Goal: Task Accomplishment & Management: Manage account settings

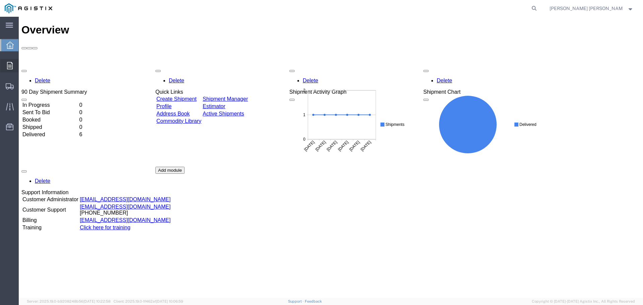
click at [14, 66] on div at bounding box center [9, 65] width 19 height 13
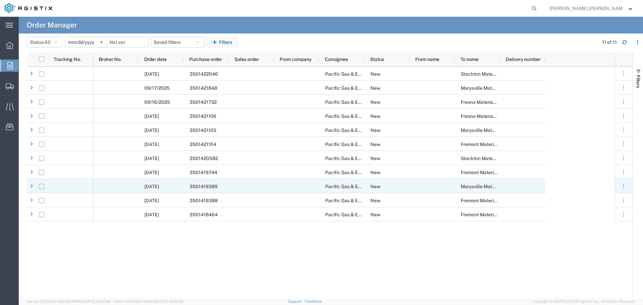
click at [41, 187] on input "Press Space to toggle row selection (unchecked)" at bounding box center [41, 186] width 5 height 5
checkbox input "true"
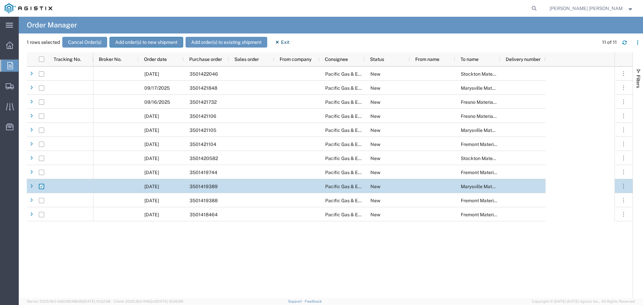
click at [149, 43] on button "Add order(s) to new shipment" at bounding box center [146, 42] width 74 height 11
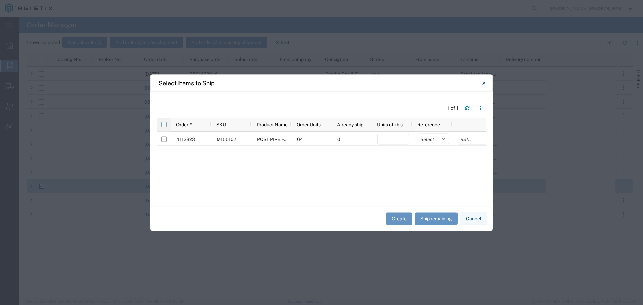
click at [162, 124] on input "checkbox" at bounding box center [163, 124] width 5 height 5
checkbox input "true"
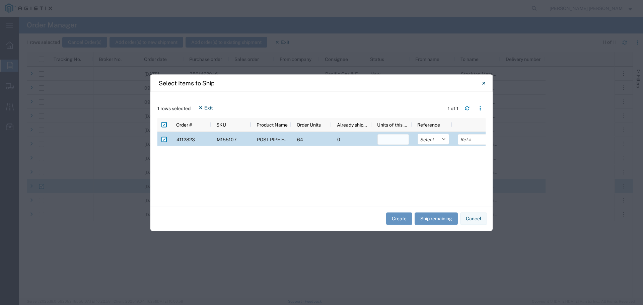
click at [391, 142] on input "number" at bounding box center [392, 139] width 31 height 11
type input "64"
click at [445, 139] on select "Select Purchase Order Delivery Number" at bounding box center [432, 139] width 31 height 11
select select "PURCHORD"
click at [417, 134] on select "Select Purchase Order Delivery Number" at bounding box center [432, 139] width 31 height 11
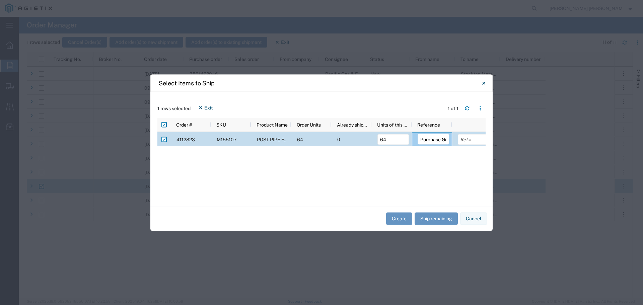
scroll to position [0, 7]
click at [463, 138] on input "text" at bounding box center [466, 139] width 31 height 11
type input "6"
type input "3501419389"
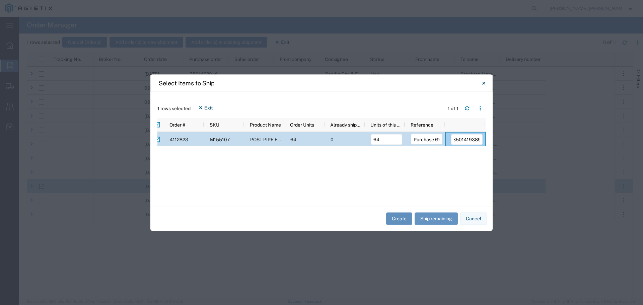
scroll to position [0, 0]
click at [399, 218] on button "Create" at bounding box center [399, 219] width 26 height 12
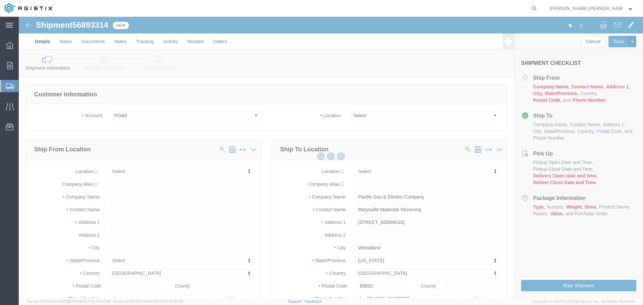
select select
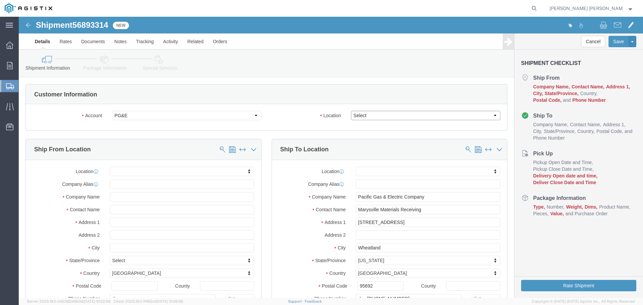
click select "Select All Others [GEOGRAPHIC_DATA] [GEOGRAPHIC_DATA] [GEOGRAPHIC_DATA] [GEOGRA…"
select select "19996"
click select "Select All Others [GEOGRAPHIC_DATA] [GEOGRAPHIC_DATA] [GEOGRAPHIC_DATA] [GEOGRA…"
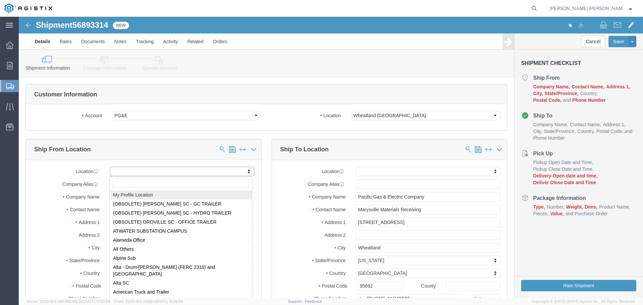
select select "MYPROFILE"
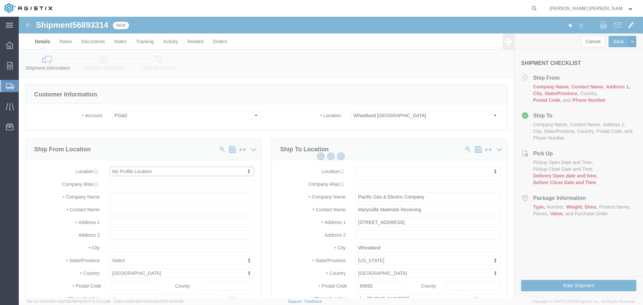
select select "CA"
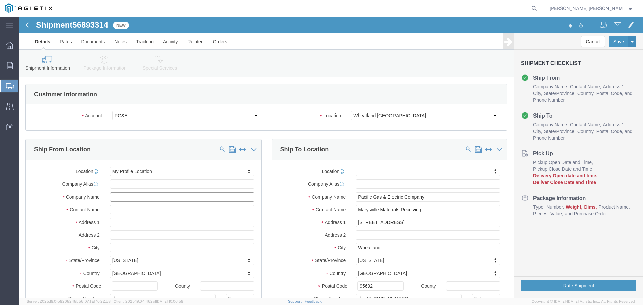
click input "text"
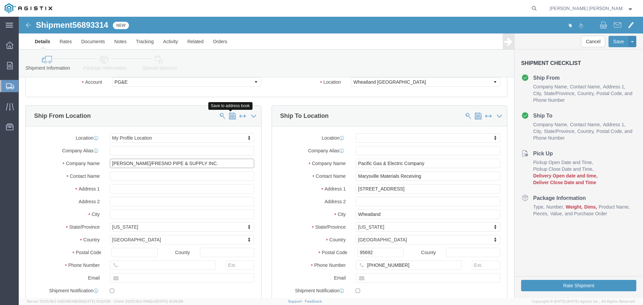
type input "[PERSON_NAME]/FRESNO PIPE & SUPPLY INC."
click span
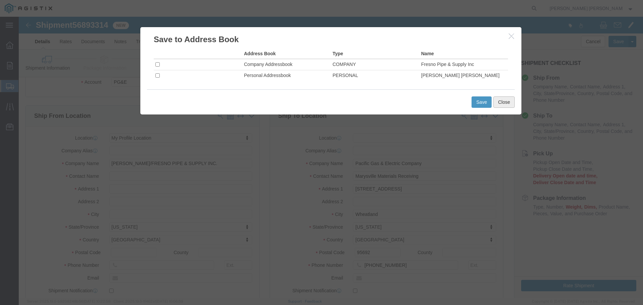
click button "Close"
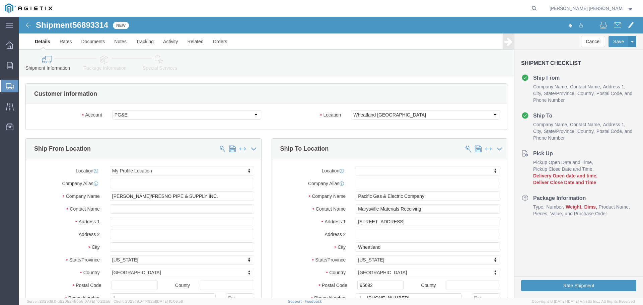
scroll to position [0, 0]
click span
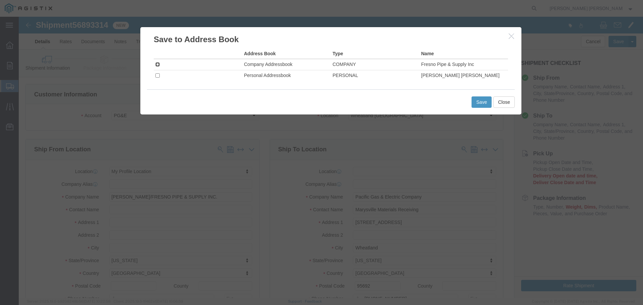
click input "checkbox"
checkbox input "true"
click td
click input "checkbox"
click button "Save"
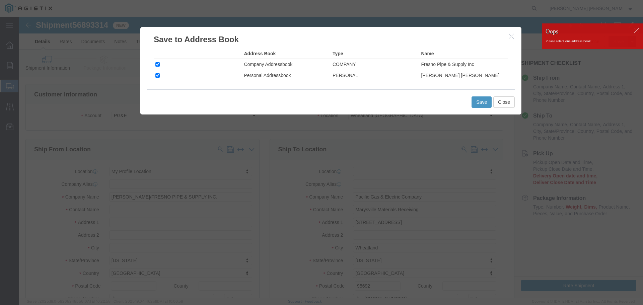
click div
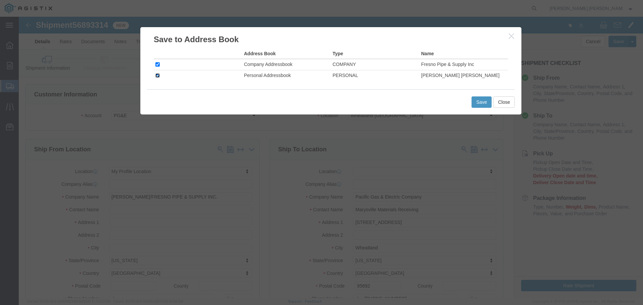
click input "checkbox"
checkbox input "false"
click button "Save"
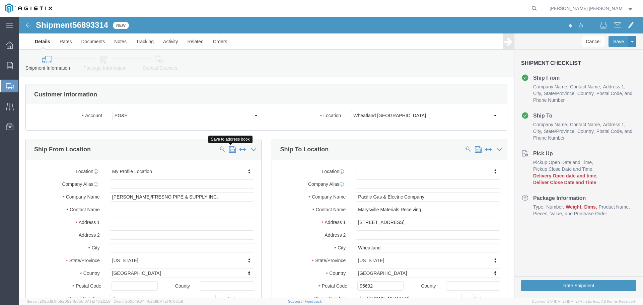
click span
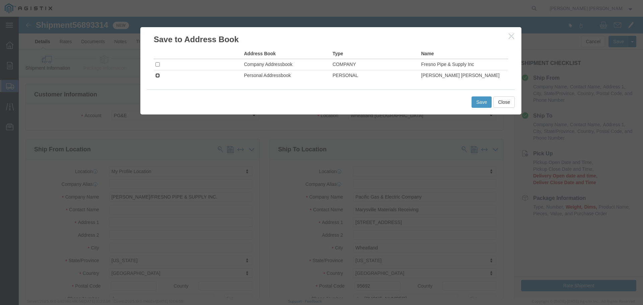
click input "checkbox"
checkbox input "true"
click button "Save"
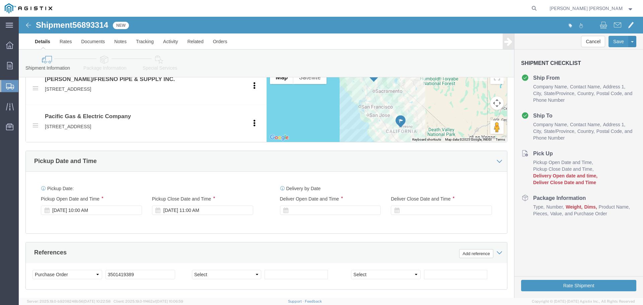
scroll to position [335, 0]
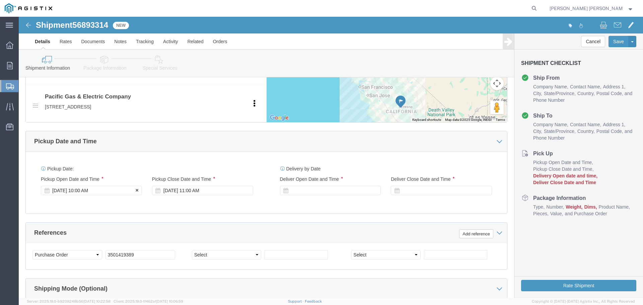
click div "[DATE] 10:00 AM"
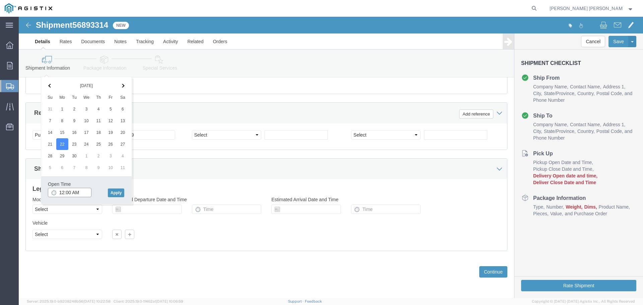
click input "12:00 AM"
type input "12:00 PM"
click button "Apply"
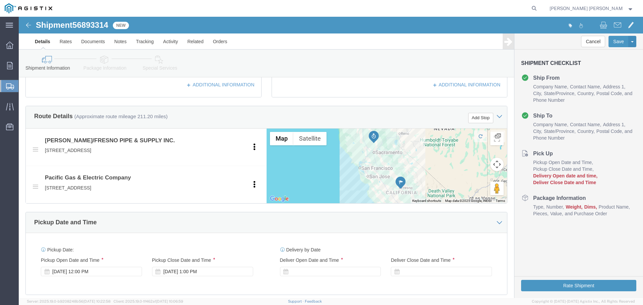
scroll to position [321, 0]
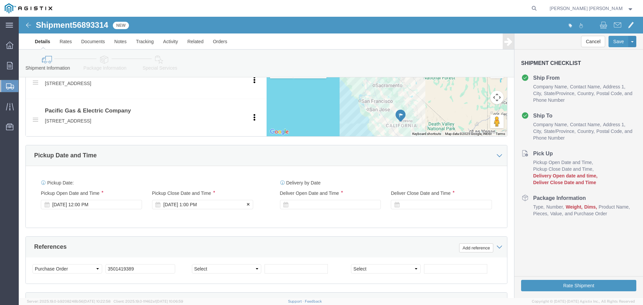
click div "[DATE] 1:00 PM"
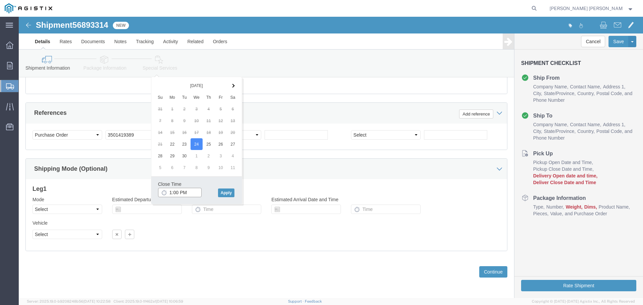
click input "1:00 PM"
type input "3:00 PM"
click button "Apply"
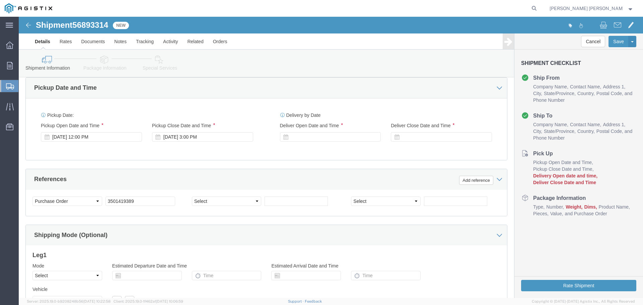
scroll to position [388, 0]
click div
click input "4:00 PM"
click input "8:00 PM"
type input "8:00 AM"
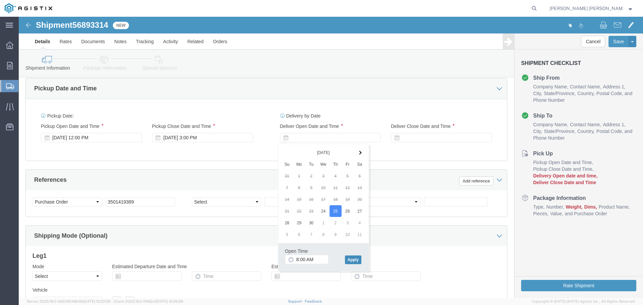
click button "Apply"
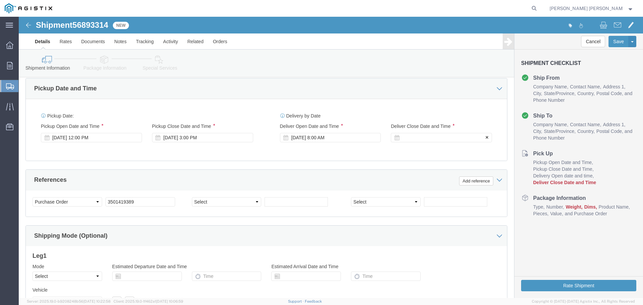
click div
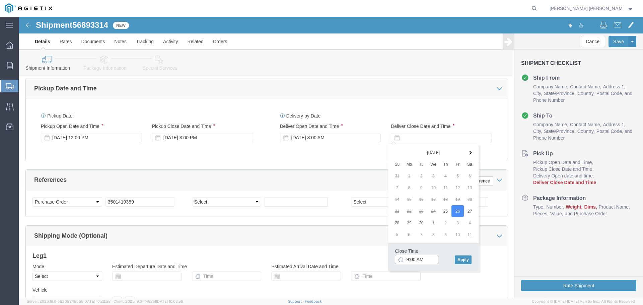
click input "9:00 AM"
click input "3:00 AM"
type input "3:00 PM"
click button "Apply"
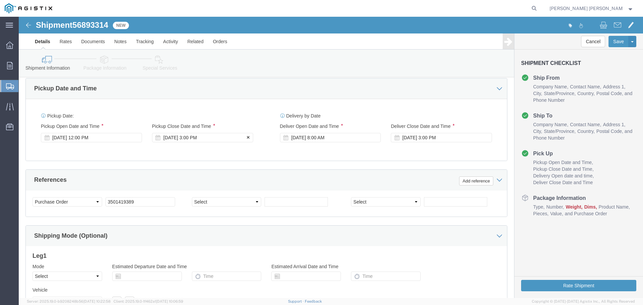
click div "[DATE] 3:00 PM"
click button "Apply"
click div "[DATE] 8:00 AM"
click div "[DATE] 12:00 PM"
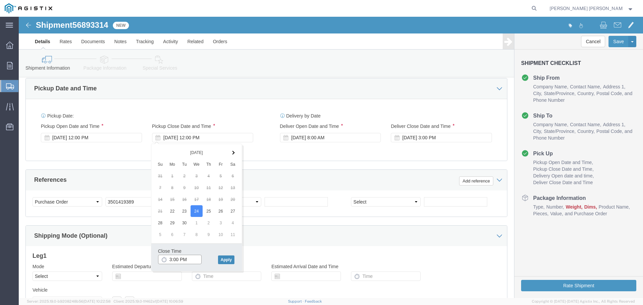
type input "3:00 PM"
click button "Apply"
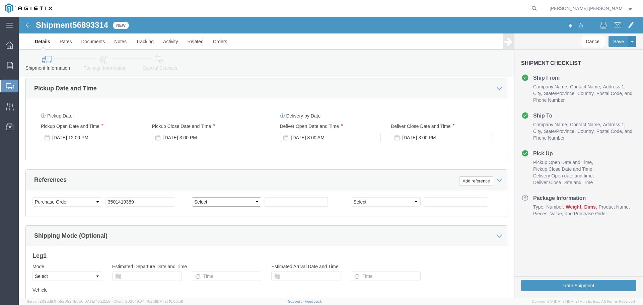
click select "Select Account Type Activity ID Airline Appointment Number ASN Batch Request # …"
select select "SALEORDR"
click select "Select Account Type Activity ID Airline Appointment Number ASN Batch Request # …"
click input "text"
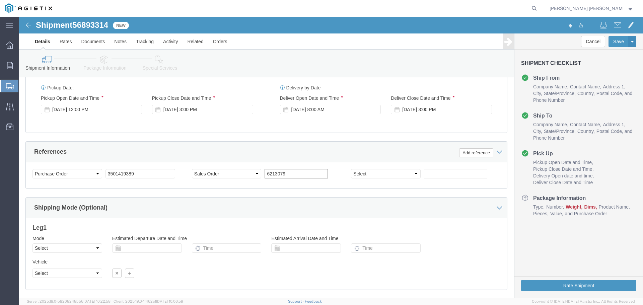
scroll to position [455, 0]
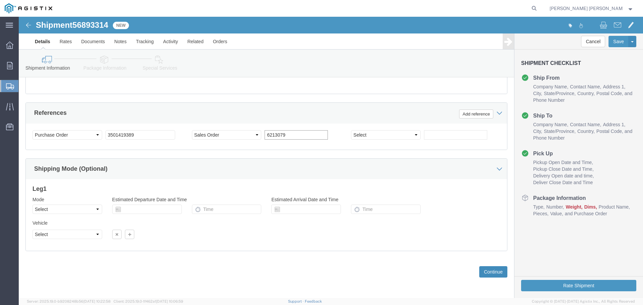
type input "6213079"
click button "Continue"
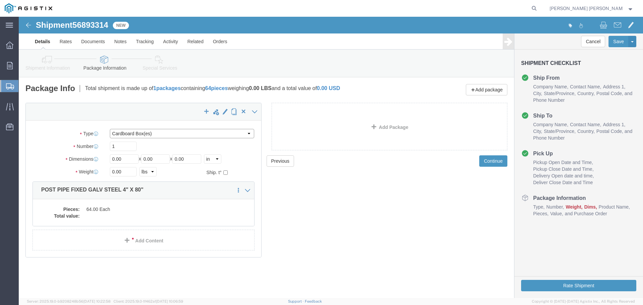
click select "Select Bulk Bundle(s) Cardboard Box(es) Carton(s) Crate(s) Drum(s) (Fiberboard)…"
select select "PONS"
click select "Select Bulk Bundle(s) Cardboard Box(es) Carton(s) Crate(s) Drum(s) (Fiberboard)…"
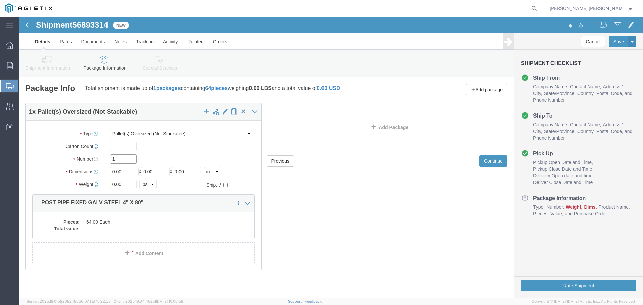
click input "1"
type input "3"
drag, startPoint x: 111, startPoint y: 153, endPoint x: 46, endPoint y: 165, distance: 66.3
click div "Package Type Select Bulk Bundle(s) Cardboard Box(es) Carton(s) Crate(s) Drum(s)…"
type input "48"
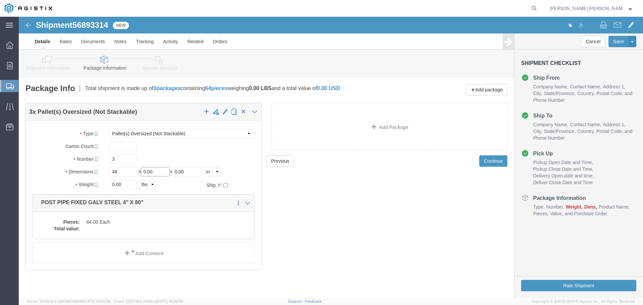
drag, startPoint x: 142, startPoint y: 156, endPoint x: 100, endPoint y: 156, distance: 42.5
click div "Length 48 x Width 0.00 x Height 0.00 Select cm ft in"
type input "80"
drag, startPoint x: 106, startPoint y: 157, endPoint x: 55, endPoint y: 157, distance: 51.2
click div "Dimensions Length 48 x Width 80 x Height 0.00 Select cm ft in"
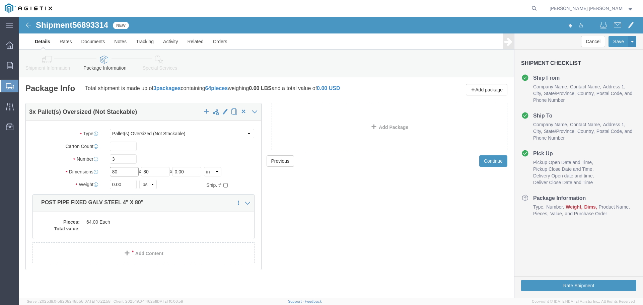
type input "80"
drag, startPoint x: 141, startPoint y: 154, endPoint x: 112, endPoint y: 162, distance: 29.2
click div "Package Type Select Bulk Bundle(s) Cardboard Box(es) Carton(s) Crate(s) Drum(s)…"
type input "48"
drag, startPoint x: 174, startPoint y: 156, endPoint x: 146, endPoint y: 156, distance: 28.1
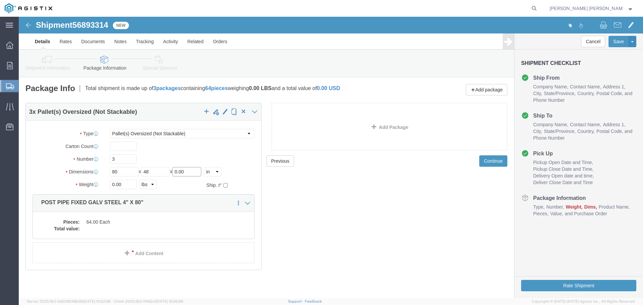
click div "Length 80 x Width 48 x Height 0.00 Select cm ft in"
type input "20"
click input "0.00"
drag, startPoint x: 105, startPoint y: 167, endPoint x: 90, endPoint y: 174, distance: 17.1
click div "Package Type Select Bulk Bundle(s) Cardboard Box(es) Carton(s) Crate(s) Drum(s)…"
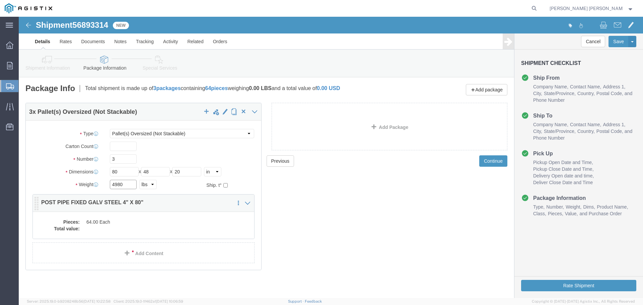
type input "4980"
click dd "64.00 Each"
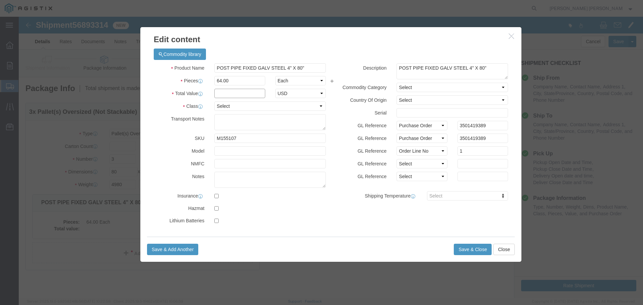
click input "text"
type input "12133.51"
click select "Select 50 55 60 65 70 85 92.5 100 125 175 250 300 400"
select select "50"
click select "Select 50 55 60 65 70 85 92.5 100 125 175 250 300 400"
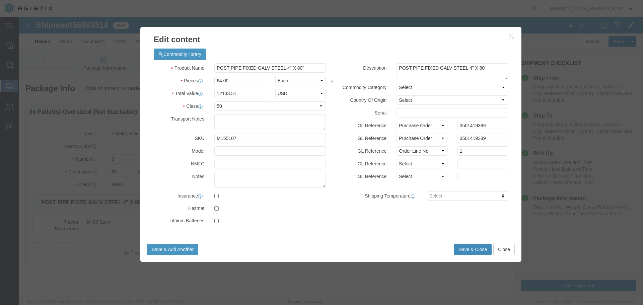
click button "Save & Close"
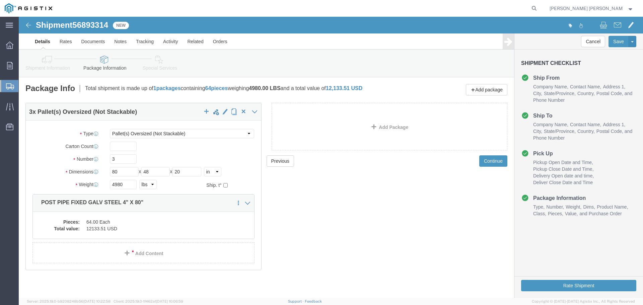
scroll to position [1, 0]
click button "Continue"
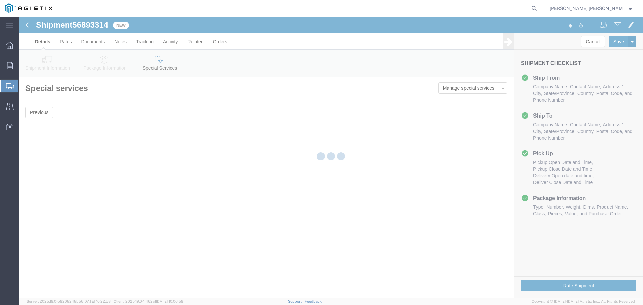
scroll to position [0, 0]
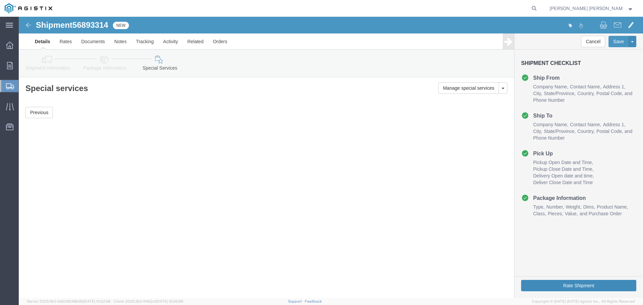
click button "Rate Shipment"
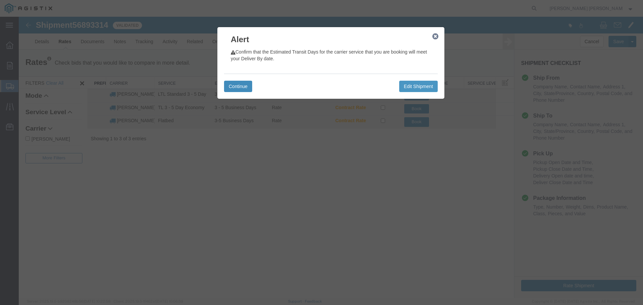
click at [238, 84] on button "Continue" at bounding box center [238, 86] width 28 height 11
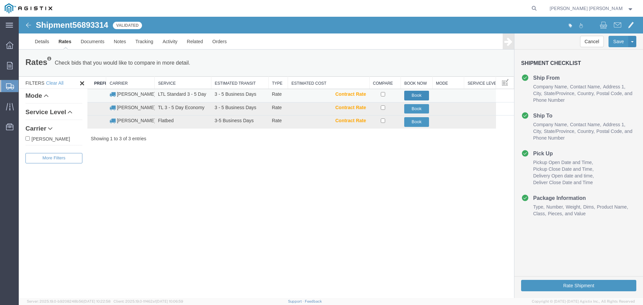
click at [418, 95] on button "Book" at bounding box center [416, 96] width 25 height 10
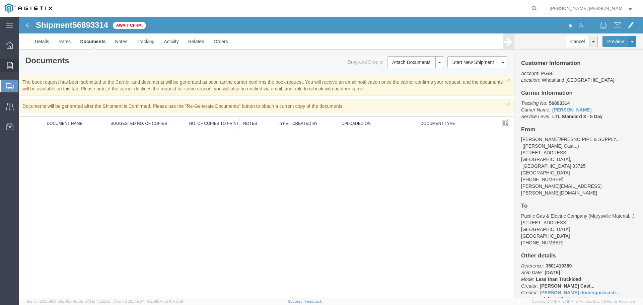
click at [7, 63] on icon at bounding box center [10, 65] width 6 height 7
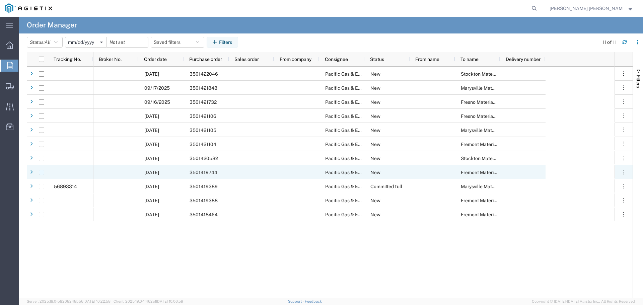
click at [40, 172] on input "Press Space to toggle row selection (unchecked)" at bounding box center [41, 172] width 5 height 5
checkbox input "true"
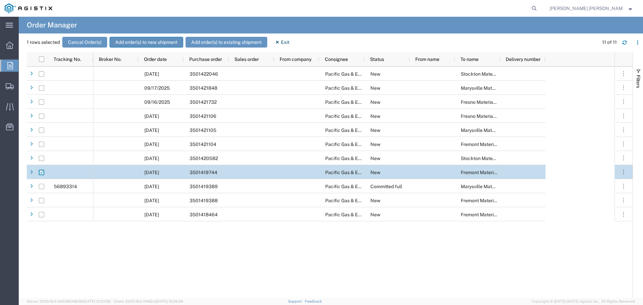
click at [151, 40] on button "Add order(s) to new shipment" at bounding box center [146, 42] width 74 height 11
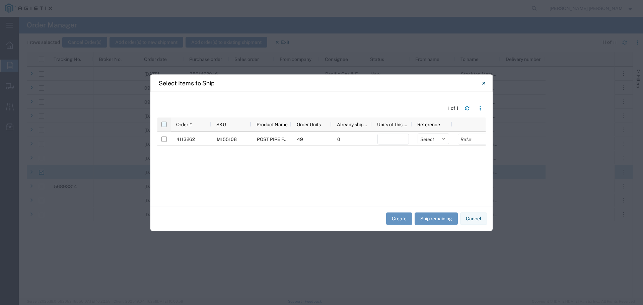
click at [163, 125] on input "checkbox" at bounding box center [163, 124] width 5 height 5
checkbox input "true"
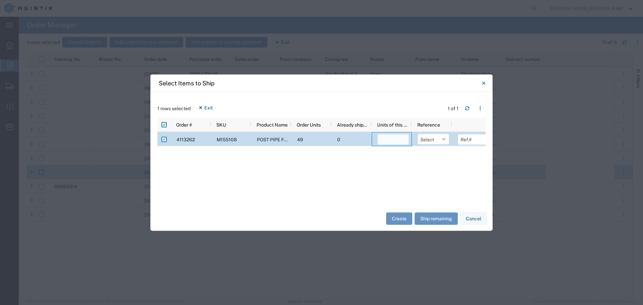
click at [393, 139] on input "number" at bounding box center [392, 139] width 31 height 11
type input "49"
click at [445, 139] on select "Select Purchase Order Delivery Number" at bounding box center [432, 139] width 31 height 11
select select "PURCHORD"
click at [417, 134] on select "Select Purchase Order Delivery Number" at bounding box center [432, 139] width 31 height 11
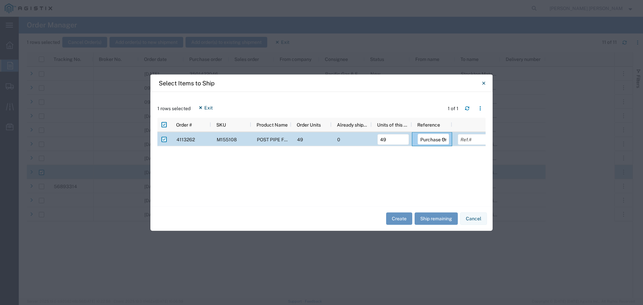
scroll to position [0, 7]
click at [470, 140] on input "text" at bounding box center [466, 139] width 31 height 11
type input "3501419744"
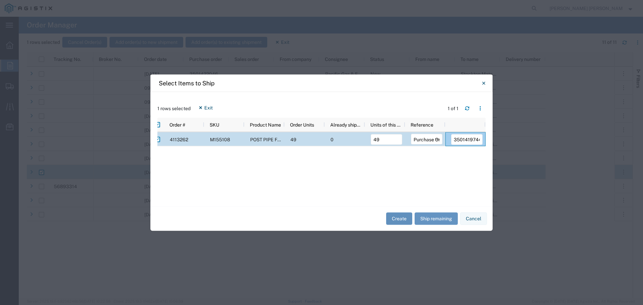
click at [399, 221] on button "Create" at bounding box center [399, 219] width 26 height 12
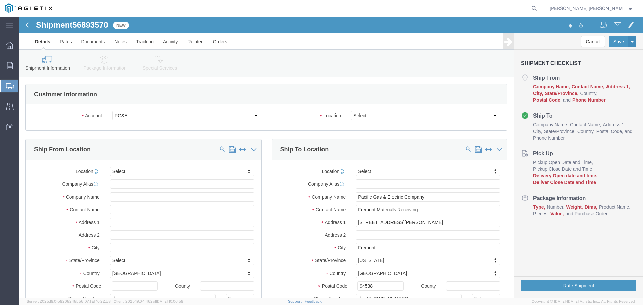
select select
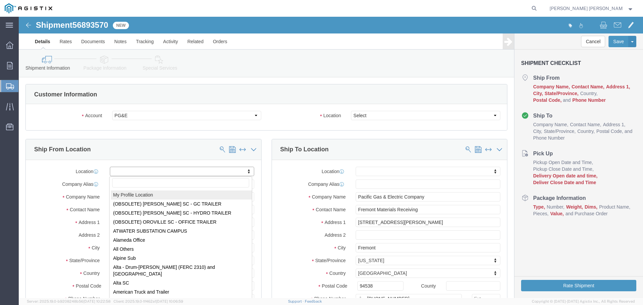
select select "MYPROFILE"
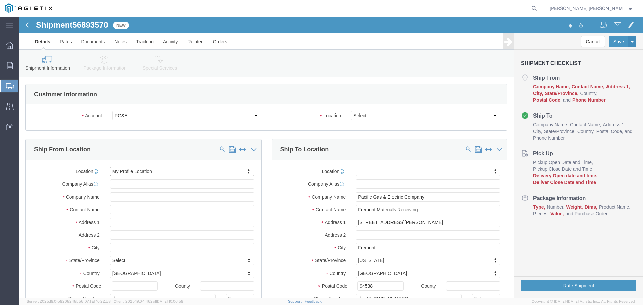
select select "CA"
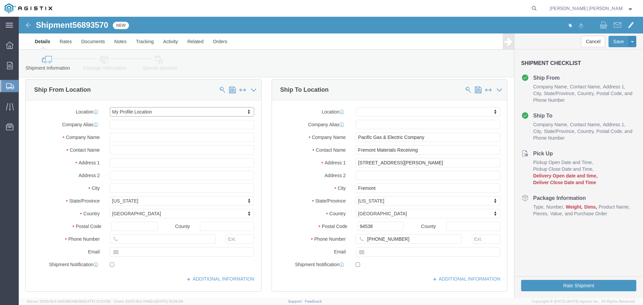
scroll to position [67, 0]
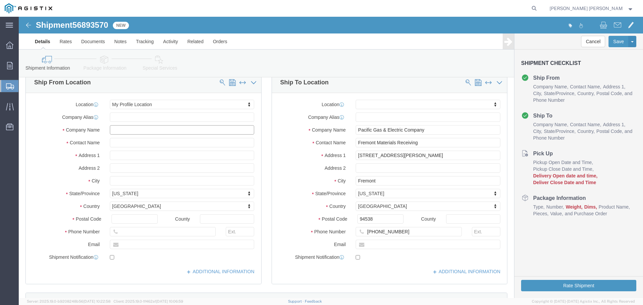
click input "text"
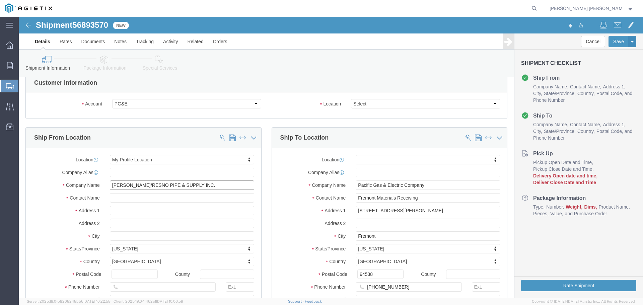
scroll to position [0, 0]
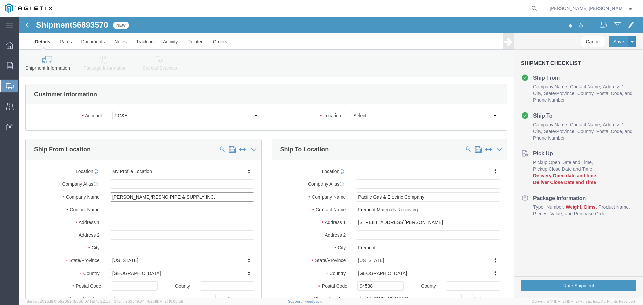
type input "[PERSON_NAME]/RESNO PIPE & SUPPLY INC."
click select "Select All Others [GEOGRAPHIC_DATA] [GEOGRAPHIC_DATA] [GEOGRAPHIC_DATA] [GEOGRA…"
select select "19740"
click select "Select All Others [GEOGRAPHIC_DATA] [GEOGRAPHIC_DATA] [GEOGRAPHIC_DATA] [GEOGRA…"
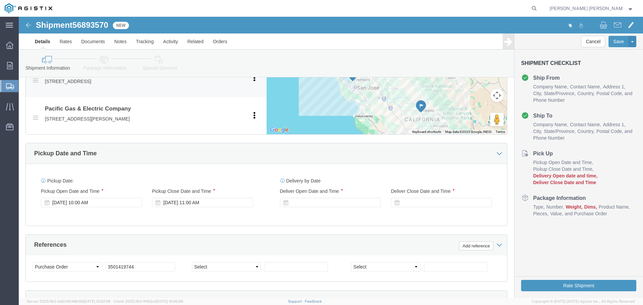
scroll to position [335, 0]
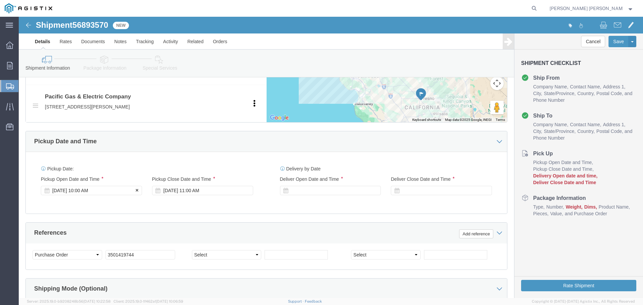
click div "[DATE] 10:00 AM"
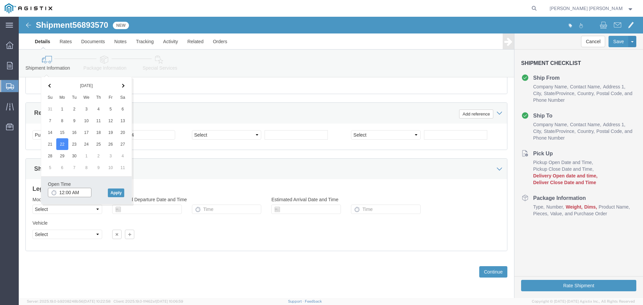
click input "12:00 AM"
type input "12:00 PM"
click button "Apply"
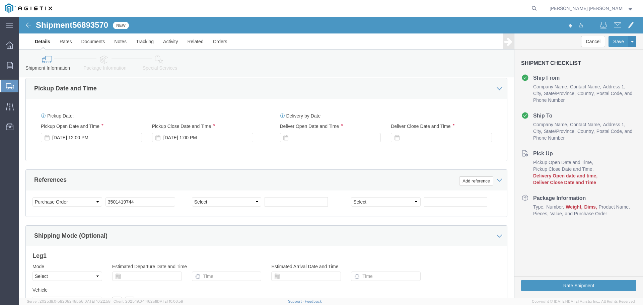
scroll to position [321, 0]
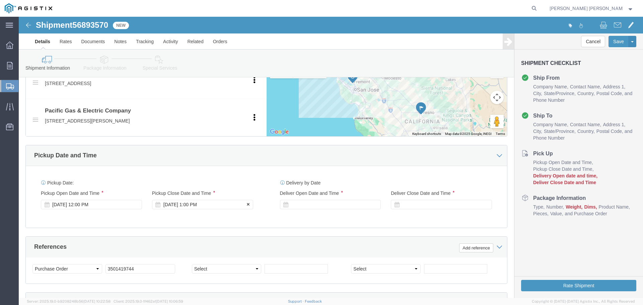
click div "[DATE] 1:00 PM"
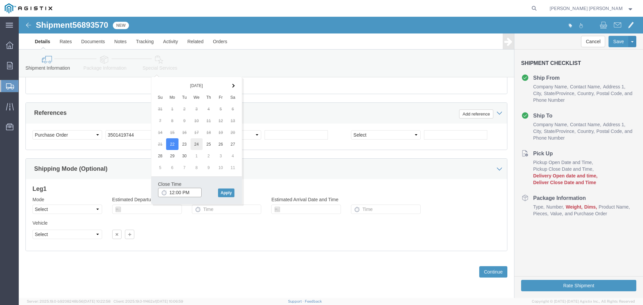
type input "12:00 PM"
click button "Apply"
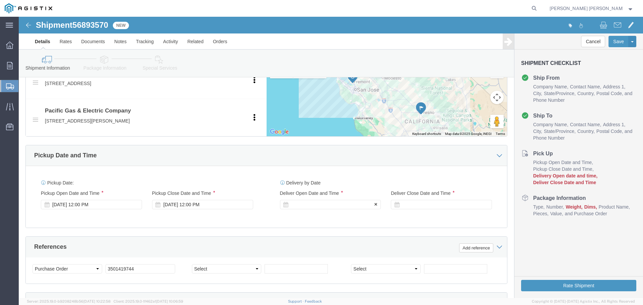
click div
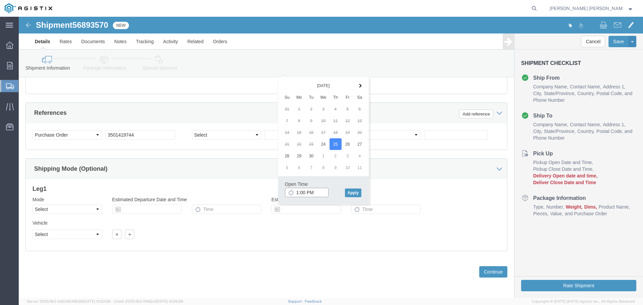
click input "1:00 PM"
click input "8:00 PM"
type input "8:00 AM"
click button "Apply"
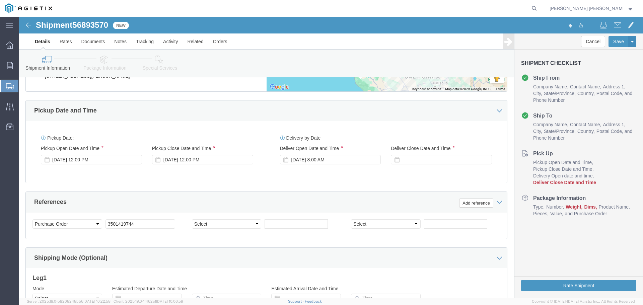
scroll to position [354, 0]
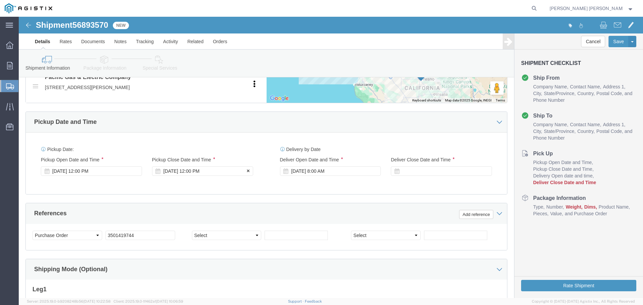
click div "[DATE] 12:00 PM"
type input "3:00 PM"
click button "Apply"
click div
click input "9:00 AM"
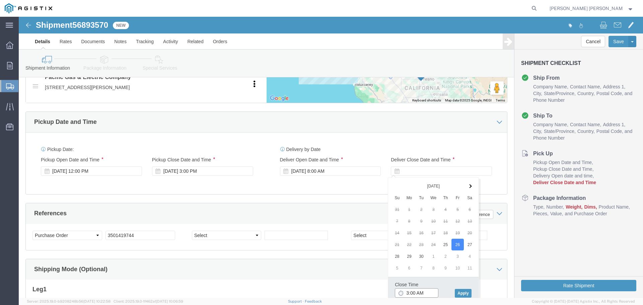
click input "3:00 AM"
type input "3:00 PM"
click button "Apply"
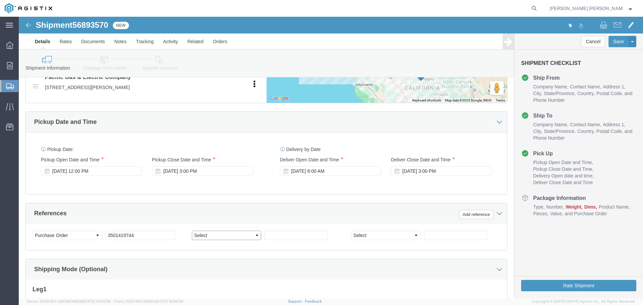
click select "Select Account Type Activity ID Airline Appointment Number ASN Batch Request # …"
select select "SALEORDR"
click select "Select Account Type Activity ID Airline Appointment Number ASN Batch Request # …"
click input "text"
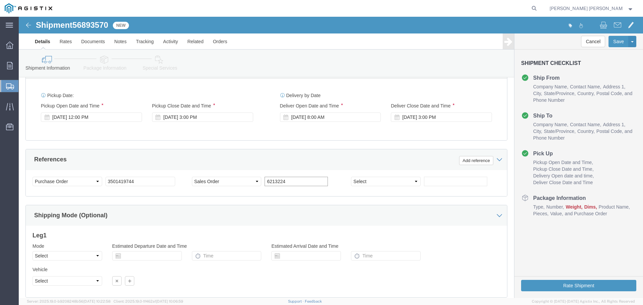
scroll to position [455, 0]
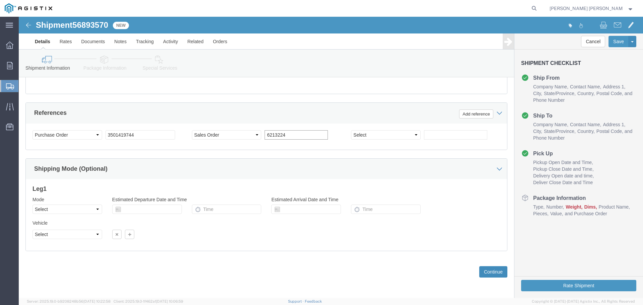
type input "6213224"
click button "Continue"
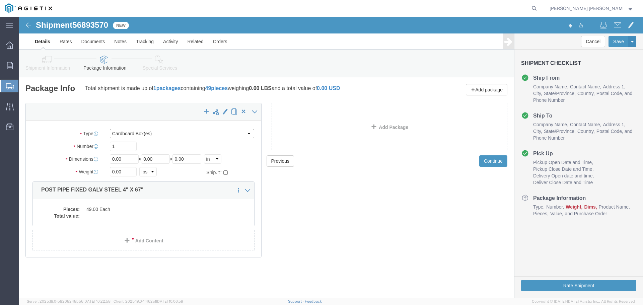
click select "Select Bulk Bundle(s) Cardboard Box(es) Carton(s) Crate(s) Drum(s) (Fiberboard)…"
select select "PONS"
click select "Select Bulk Bundle(s) Cardboard Box(es) Carton(s) Crate(s) Drum(s) (Fiberboard)…"
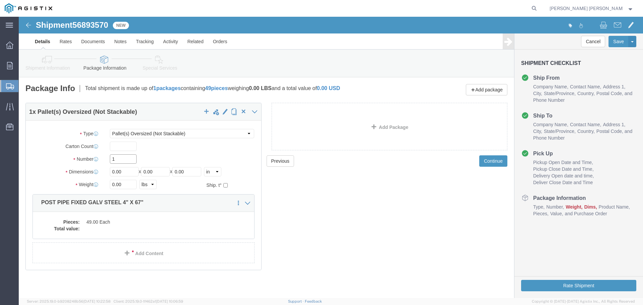
click input "1"
type input "3"
drag, startPoint x: 108, startPoint y: 157, endPoint x: 82, endPoint y: 158, distance: 25.8
click div "Dimensions Length 0.00 x Width 0.00 x Height 0.00 Select cm ft in"
type input "67"
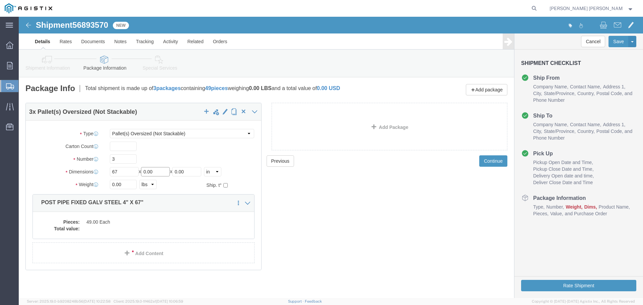
click input "0.00"
type input "0"
type input "48"
drag, startPoint x: 170, startPoint y: 153, endPoint x: 142, endPoint y: 157, distance: 28.8
click div "Length 67 x Width 48 x Height 0.00 Select cm ft in"
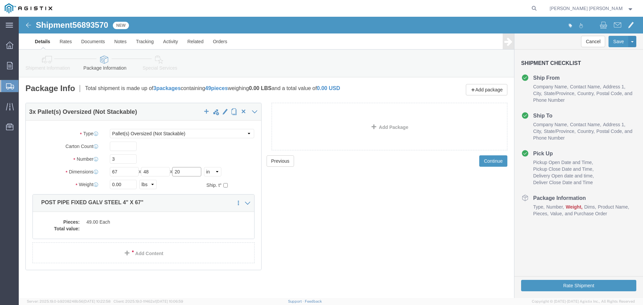
type input "20"
click input "0.00"
type input "0"
type input "3260"
click dd
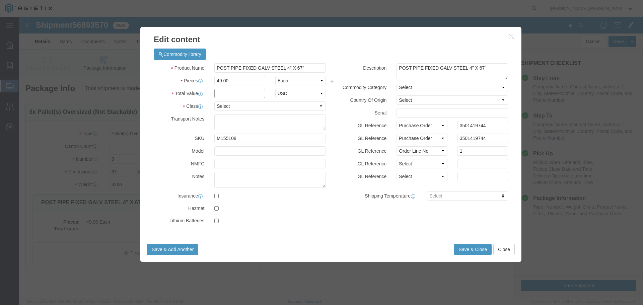
click input "text"
type input "8511.24"
click select "Select 50 55 60 65 70 85 92.5 100 125 175 250 300 400"
select select "50"
click select "Select 50 55 60 65 70 85 92.5 100 125 175 250 300 400"
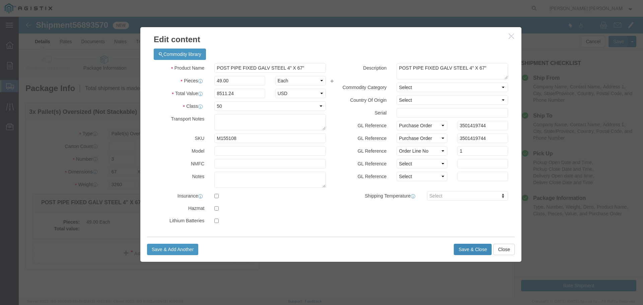
click button "Save & Close"
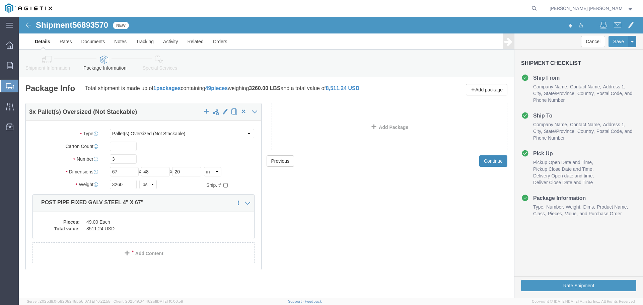
click button "Continue"
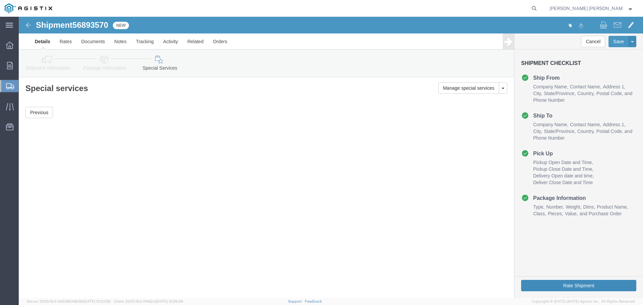
click button "Rate Shipment"
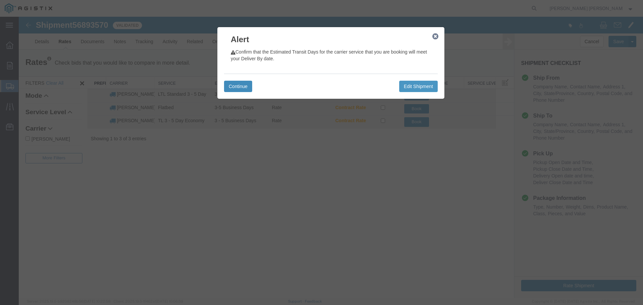
click at [245, 84] on button "Continue" at bounding box center [238, 86] width 28 height 11
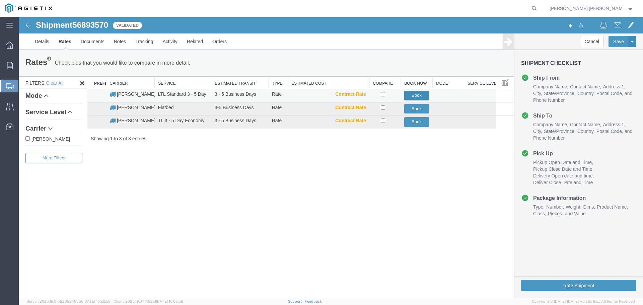
click at [417, 94] on button "Book" at bounding box center [416, 96] width 25 height 10
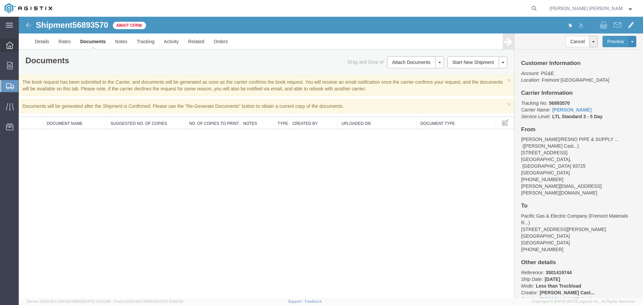
click at [10, 46] on icon at bounding box center [9, 45] width 7 height 7
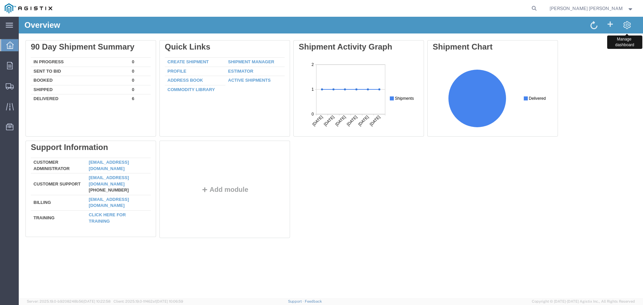
click at [630, 22] on span at bounding box center [627, 24] width 8 height 9
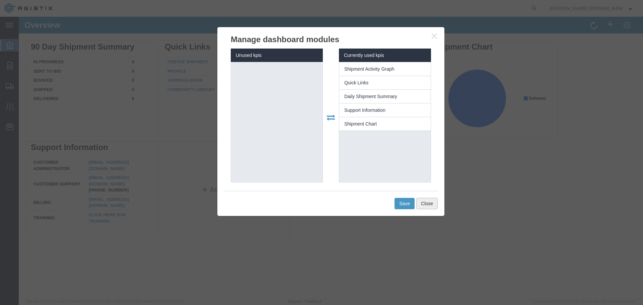
click at [426, 203] on button "Close" at bounding box center [426, 203] width 21 height 11
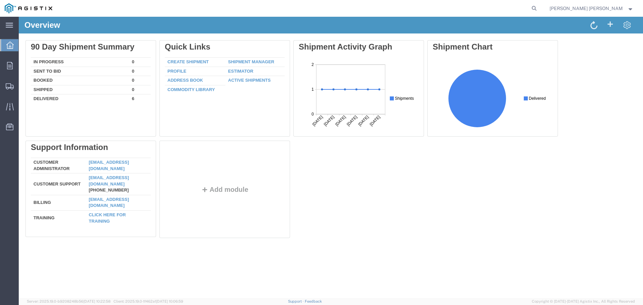
click at [628, 9] on span "[PERSON_NAME] [PERSON_NAME]" at bounding box center [591, 8] width 84 height 7
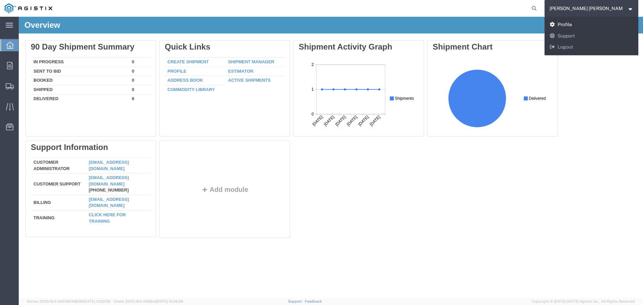
click at [591, 22] on link "Profile" at bounding box center [591, 24] width 94 height 11
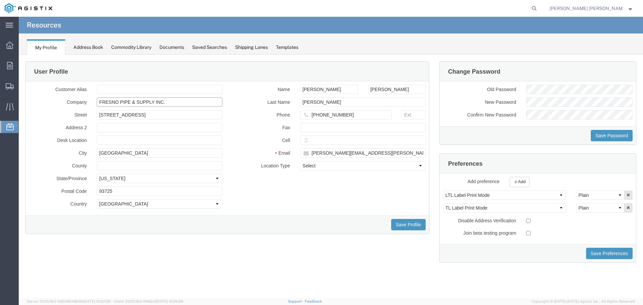
click at [99, 103] on input "FRESNO PIPE & SUPPLY INC." at bounding box center [160, 101] width 126 height 9
type input "[PERSON_NAME]/FRESNO PIPE & SUPPLY INC."
click at [414, 223] on button "Save Profile" at bounding box center [408, 224] width 34 height 11
click at [399, 89] on input "[PERSON_NAME]" at bounding box center [397, 89] width 58 height 9
type input "D"
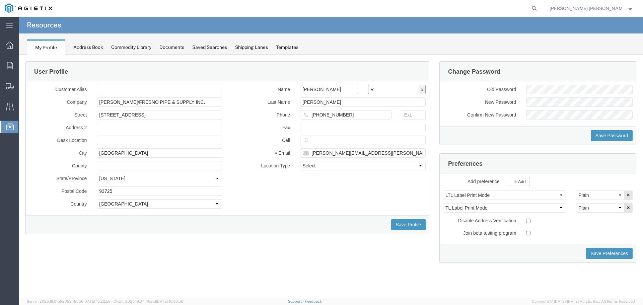
type input "R"
click at [420, 166] on select "Select Business No Loading Dock Business Business w/ Loading Dock Construction …" at bounding box center [363, 165] width 126 height 9
click at [321, 201] on div "Customer Alias Company [PERSON_NAME]/FRESNO PIPE & SUPPLY INC. Street [STREET_A…" at bounding box center [227, 148] width 406 height 127
click at [399, 223] on button "Save Profile" at bounding box center [408, 224] width 34 height 11
click at [12, 45] on icon at bounding box center [9, 45] width 7 height 7
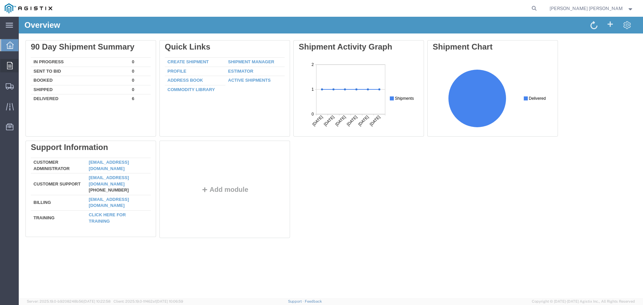
click at [8, 64] on icon at bounding box center [10, 65] width 6 height 7
